Goal: Find specific page/section: Find specific page/section

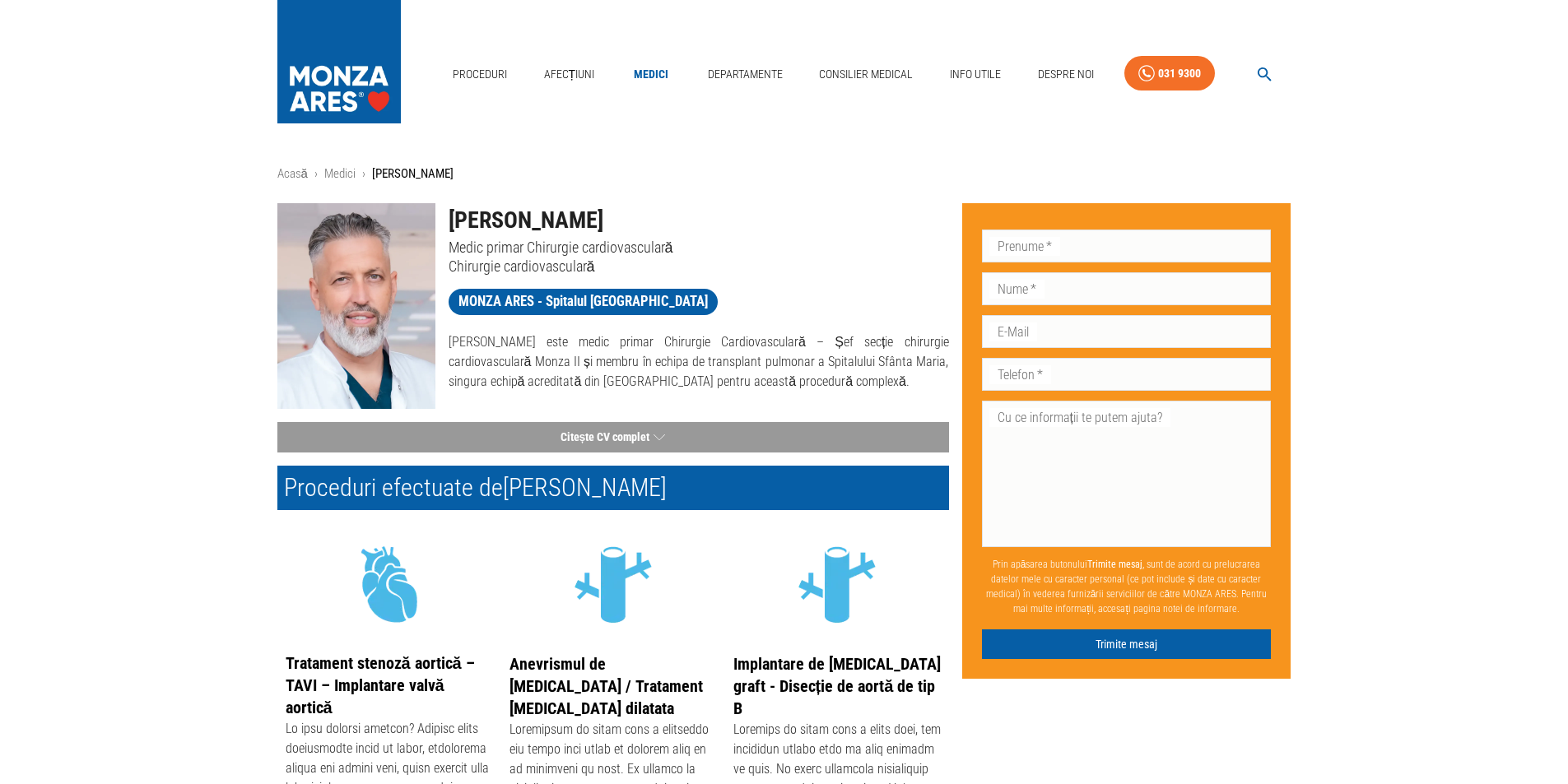
click at [652, 65] on link "Medici" at bounding box center [651, 75] width 52 height 34
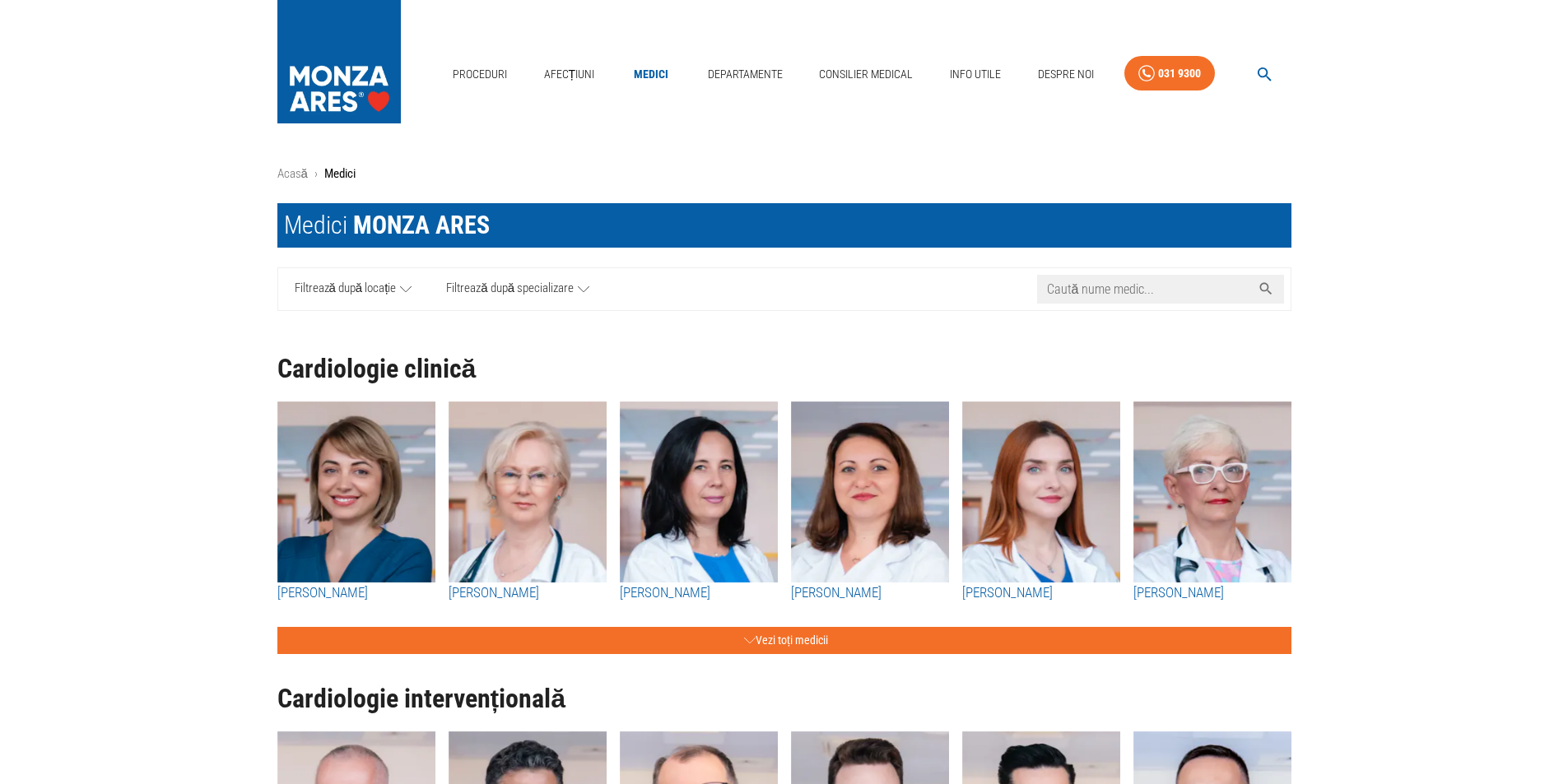
click at [1085, 287] on input "Caută nume medic..." at bounding box center [1144, 289] width 214 height 29
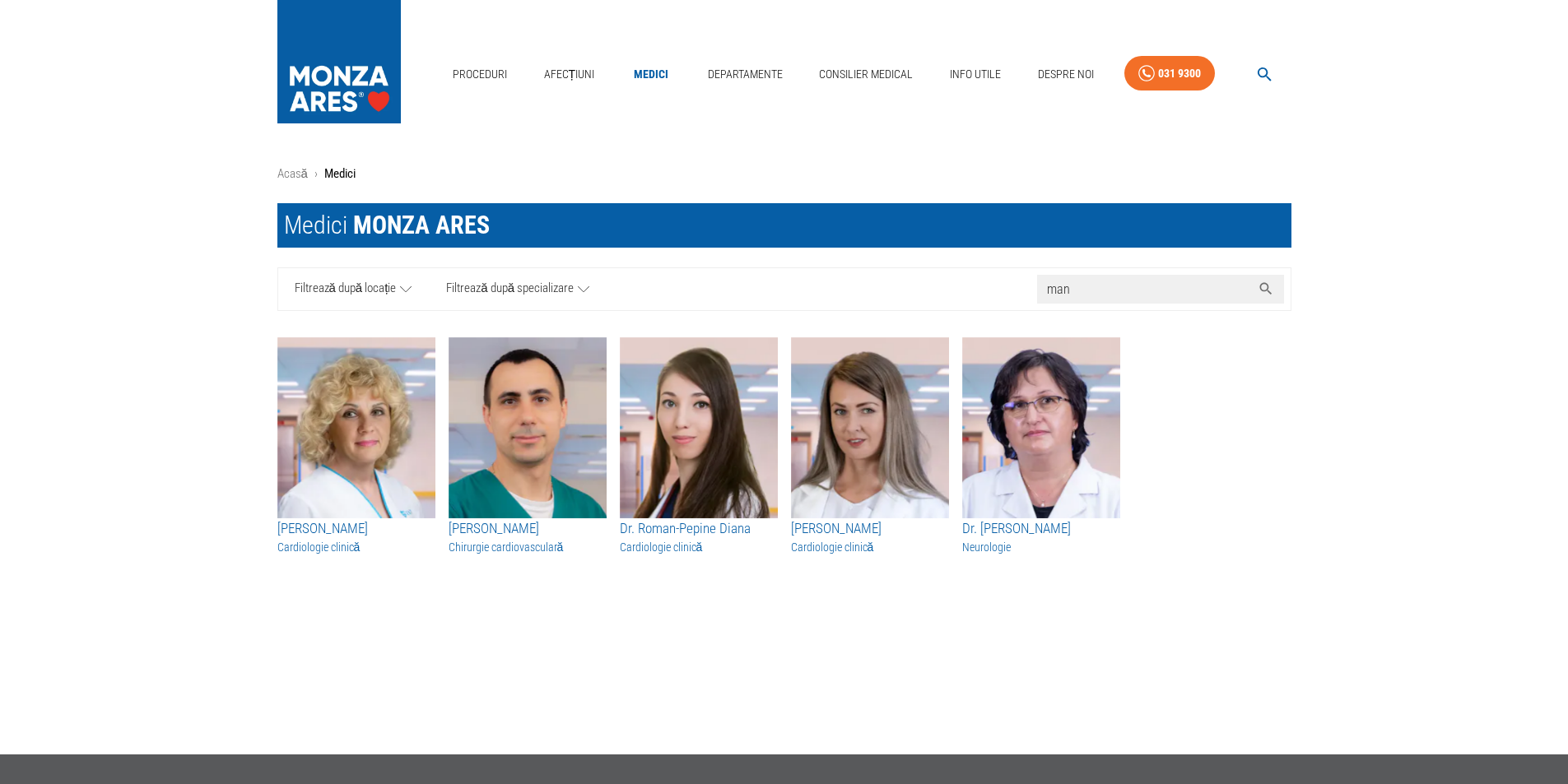
type input "man"
click at [353, 459] on img "button" at bounding box center [356, 427] width 158 height 181
